Goal: Task Accomplishment & Management: Use online tool/utility

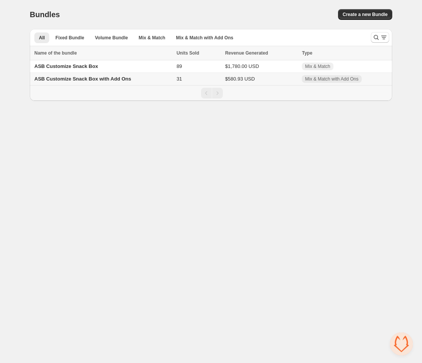
click at [86, 79] on span "ASB Customize Snack Box with Add Ons" at bounding box center [82, 79] width 97 height 6
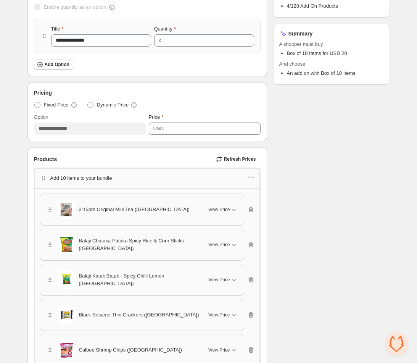
scroll to position [239, 0]
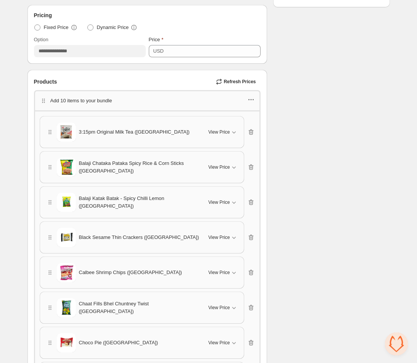
click at [251, 96] on icon "button" at bounding box center [251, 100] width 8 height 8
click at [259, 113] on span "Edit products" at bounding box center [255, 114] width 41 height 8
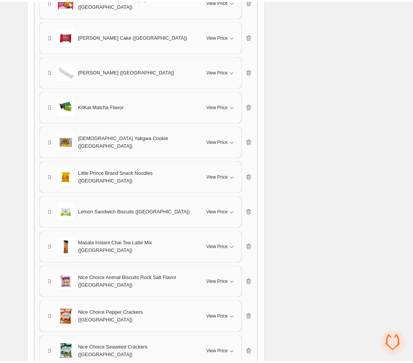
scroll to position [1288, 0]
